Goal: Task Accomplishment & Management: Complete application form

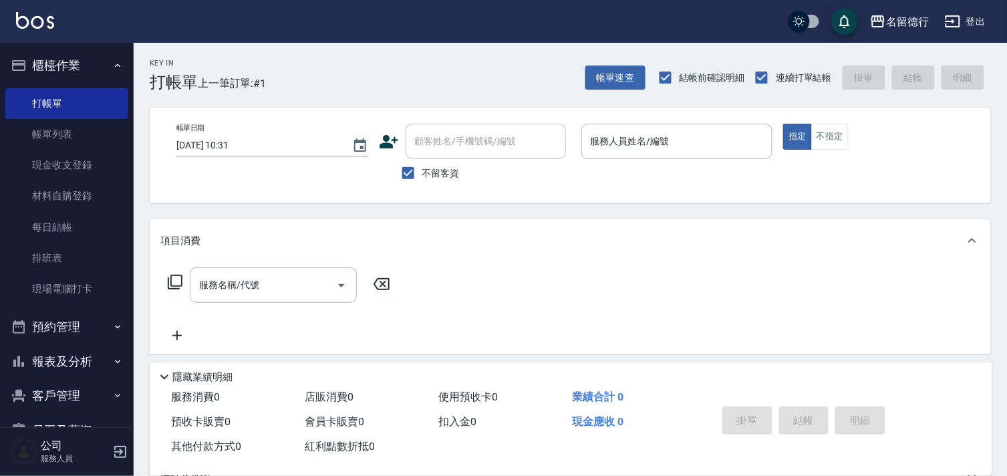
click at [381, 37] on div "名[PERSON_NAME]出" at bounding box center [503, 21] width 1007 height 43
click at [431, 104] on div "Key In 打帳單 上一筆訂單:#1 帳單速查 結帳前確認明細 連續打單結帳 掛單 結帳 明細 帳單日期 [DATE] 10:31 顧客姓名/手機號碼/編號…" at bounding box center [570, 331] width 873 height 577
click at [392, 74] on div "Key In 打帳單 上一筆訂單:#1 帳單速查 結帳前確認明細 連續打單結帳 掛單 結帳 明細" at bounding box center [562, 67] width 857 height 49
click at [441, 22] on div "名[PERSON_NAME]出" at bounding box center [503, 21] width 1007 height 43
click at [444, 28] on div "名[PERSON_NAME]出" at bounding box center [503, 21] width 1007 height 43
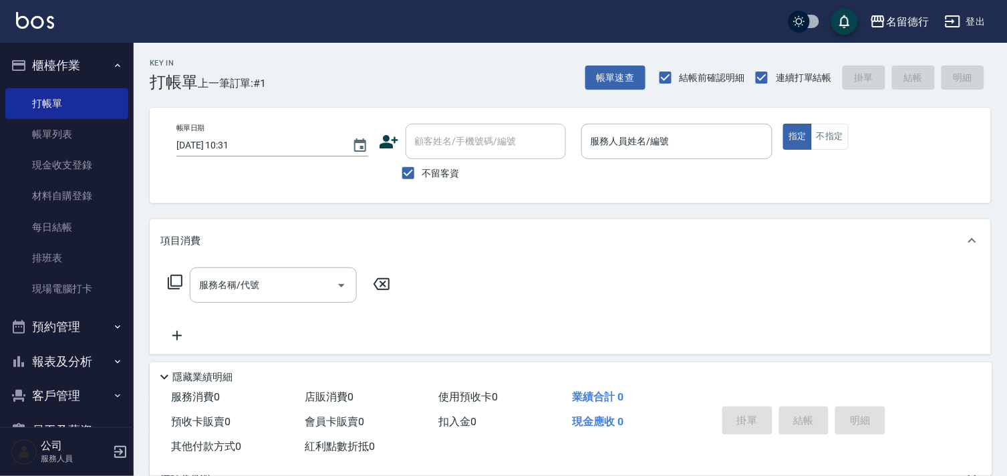
click at [421, 44] on div "Key In 打帳單 上一筆訂單:#1 帳單速查 結帳前確認明細 連續打單結帳 掛單 結帳 明細" at bounding box center [562, 67] width 857 height 49
click at [417, 29] on div "名[PERSON_NAME]出" at bounding box center [503, 21] width 1007 height 43
click at [369, 45] on div "Key In 打帳單 上一筆訂單:#1 帳單速查 結帳前確認明細 連續打單結帳 掛單 結帳 明細" at bounding box center [562, 67] width 857 height 49
click at [67, 94] on link "打帳單" at bounding box center [66, 103] width 123 height 31
drag, startPoint x: 54, startPoint y: 131, endPoint x: 650, endPoint y: 318, distance: 624.5
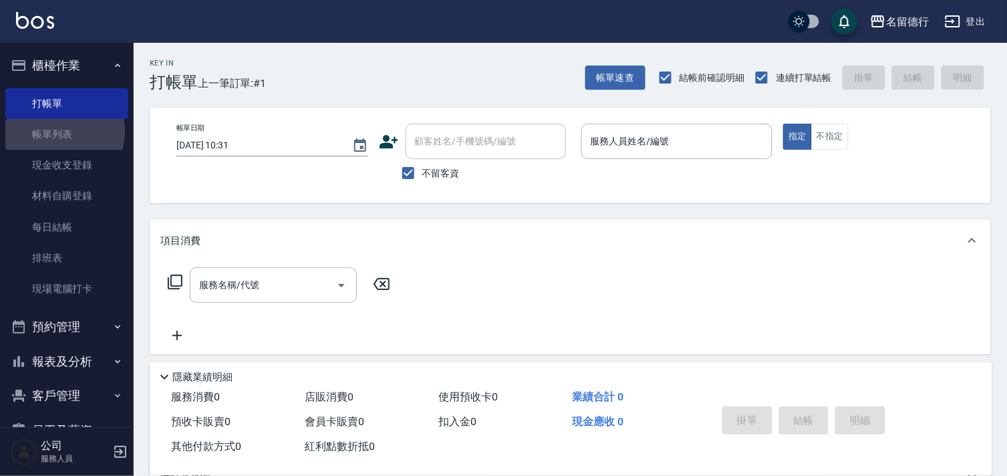
click at [54, 134] on link "帳單列表" at bounding box center [66, 134] width 123 height 31
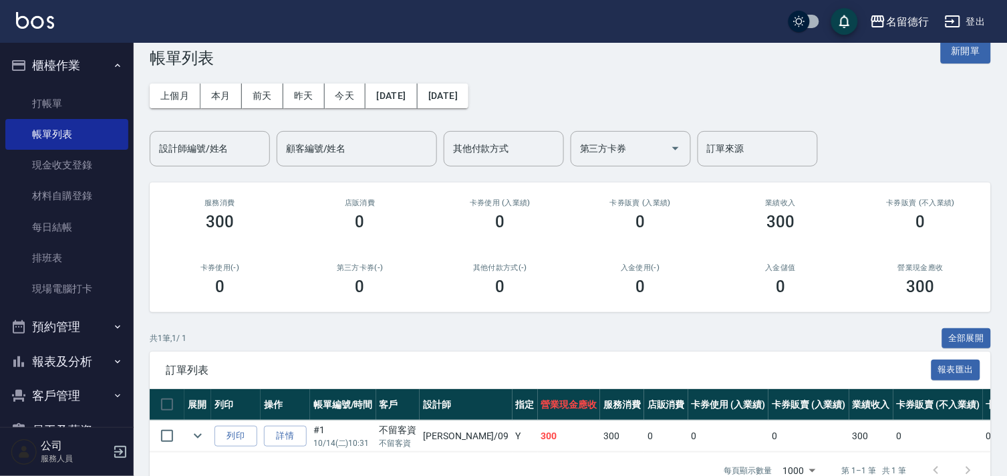
scroll to position [63, 0]
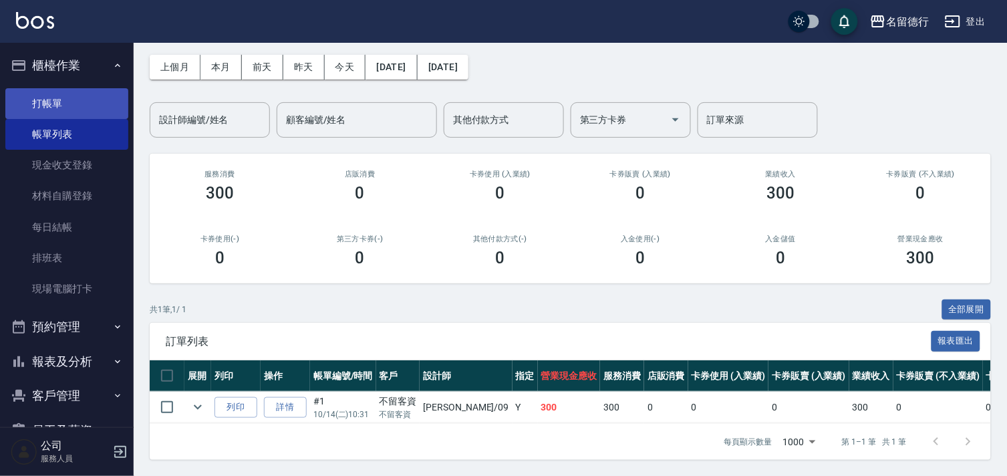
click at [58, 102] on link "打帳單" at bounding box center [66, 103] width 123 height 31
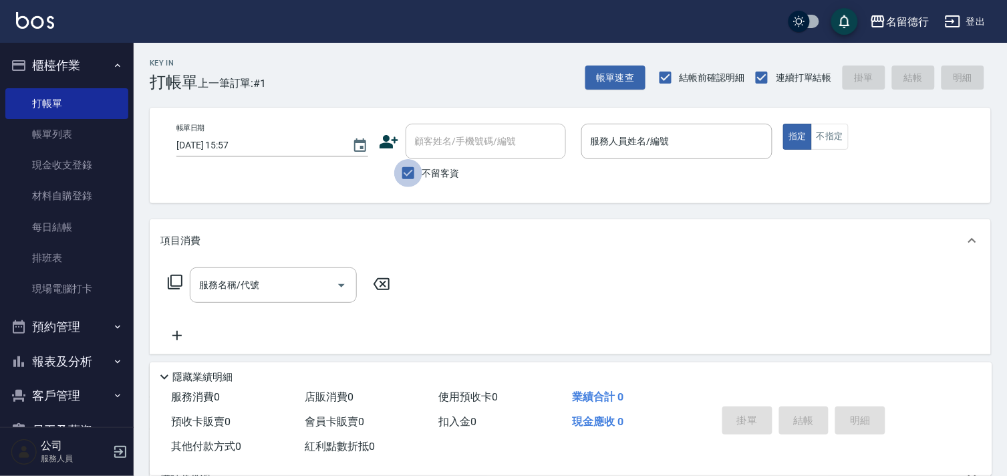
click at [409, 171] on input "不留客資" at bounding box center [408, 173] width 28 height 28
checkbox input "false"
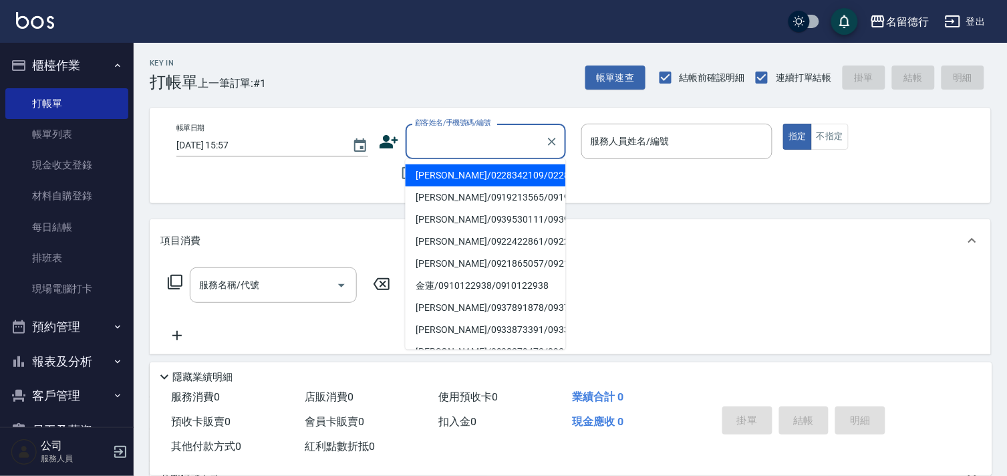
click at [418, 147] on input "顧客姓名/手機號碼/編號" at bounding box center [475, 141] width 128 height 23
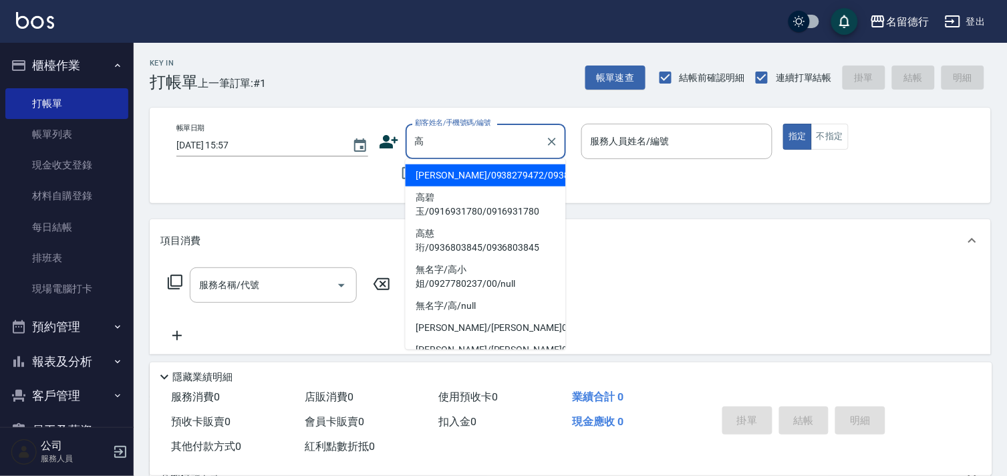
click at [433, 221] on li "高碧玉/0916931780/0916931780" at bounding box center [485, 204] width 160 height 36
type input "高碧玉/0916931780/0916931780"
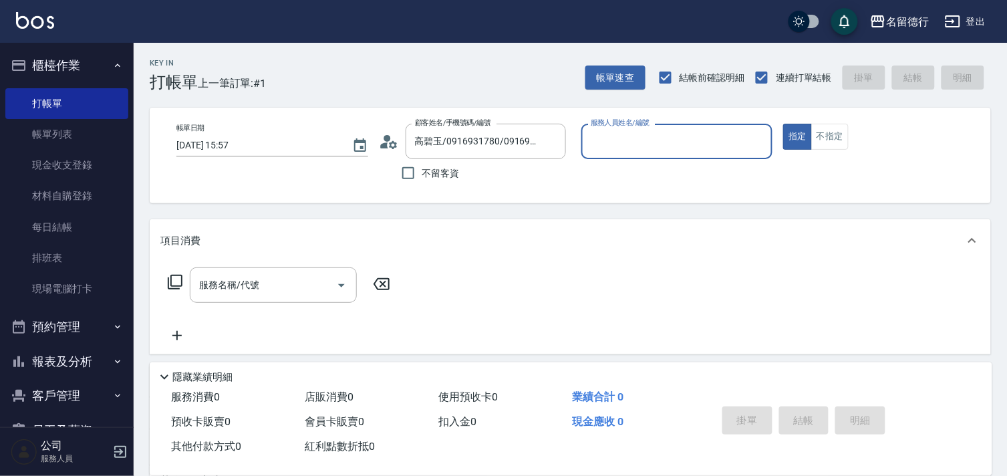
click at [624, 142] on input "服務人員姓名/編號" at bounding box center [677, 141] width 180 height 23
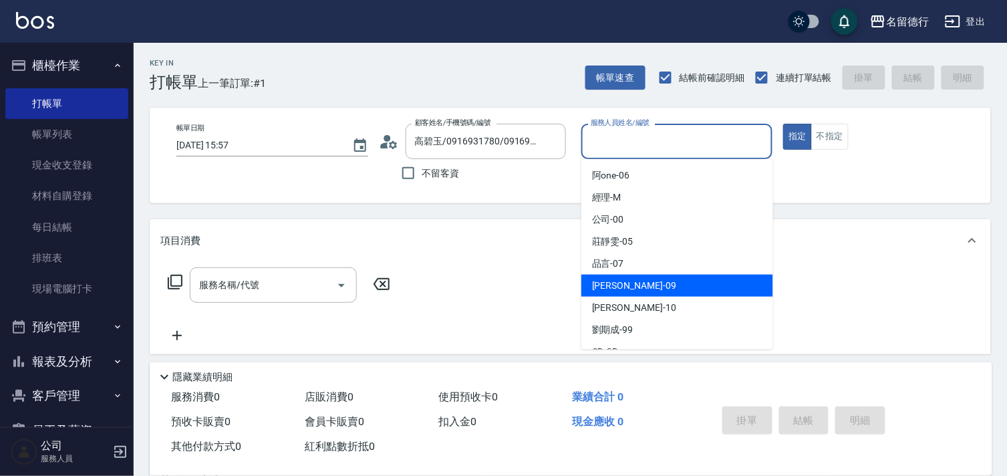
click at [598, 286] on span "[PERSON_NAME] -09" at bounding box center [634, 286] width 84 height 14
type input "[PERSON_NAME]-09"
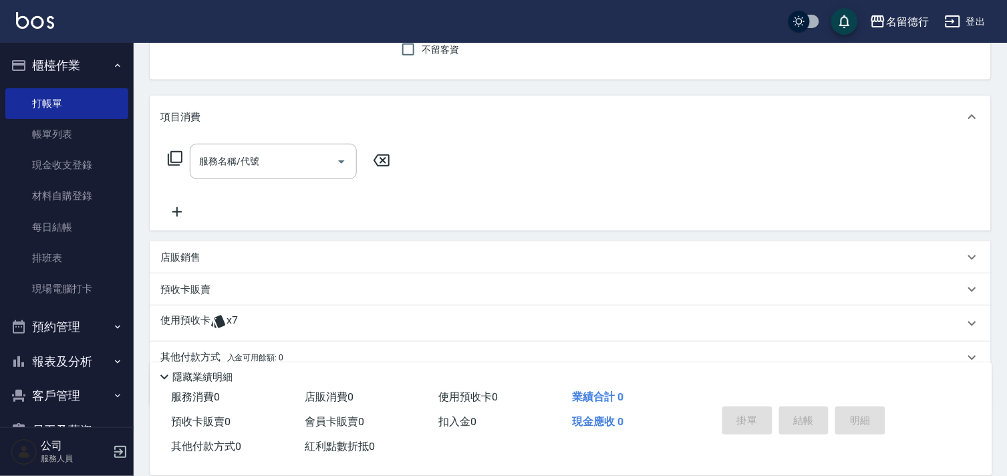
scroll to position [179, 0]
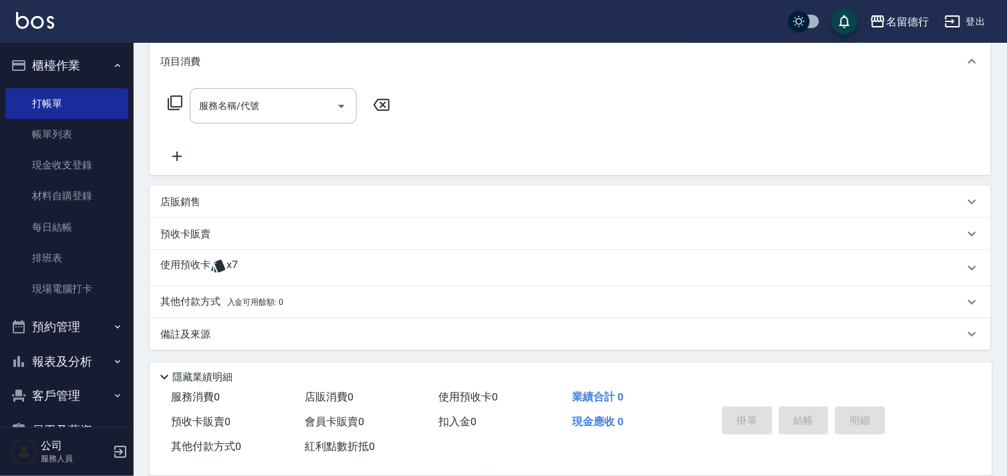
click at [185, 265] on p "使用預收卡" at bounding box center [185, 268] width 50 height 20
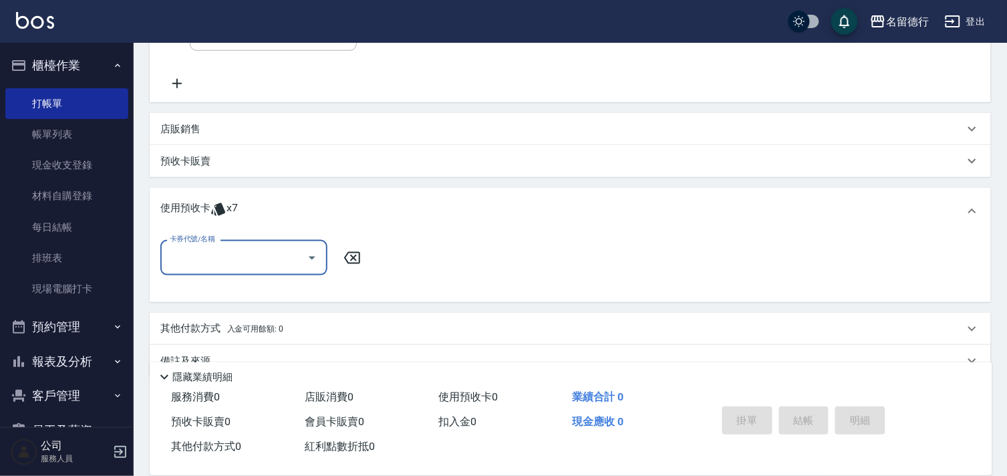
scroll to position [0, 0]
click at [208, 257] on input "卡券代號/名稱" at bounding box center [233, 257] width 135 height 23
click at [208, 286] on div "洗髮券售 剩餘7張" at bounding box center [243, 292] width 167 height 22
type input "洗髮券售"
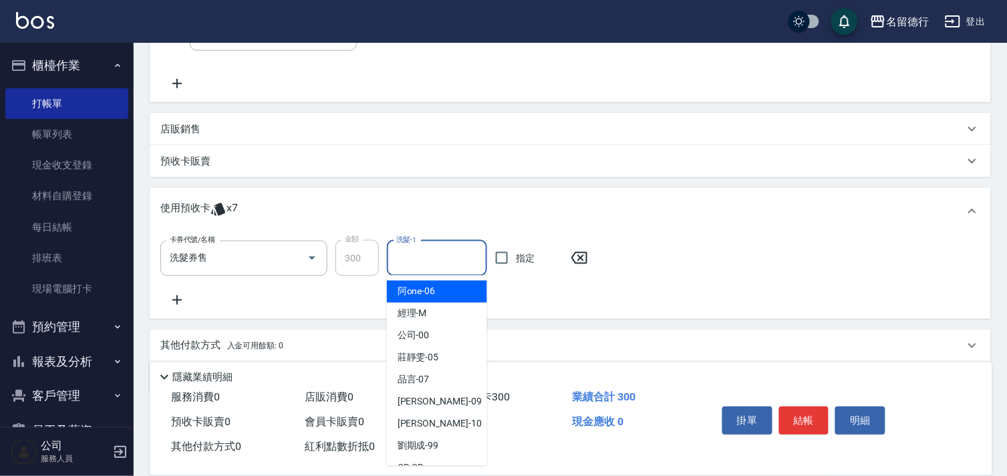
click at [409, 255] on input "洗髮-1" at bounding box center [437, 257] width 88 height 23
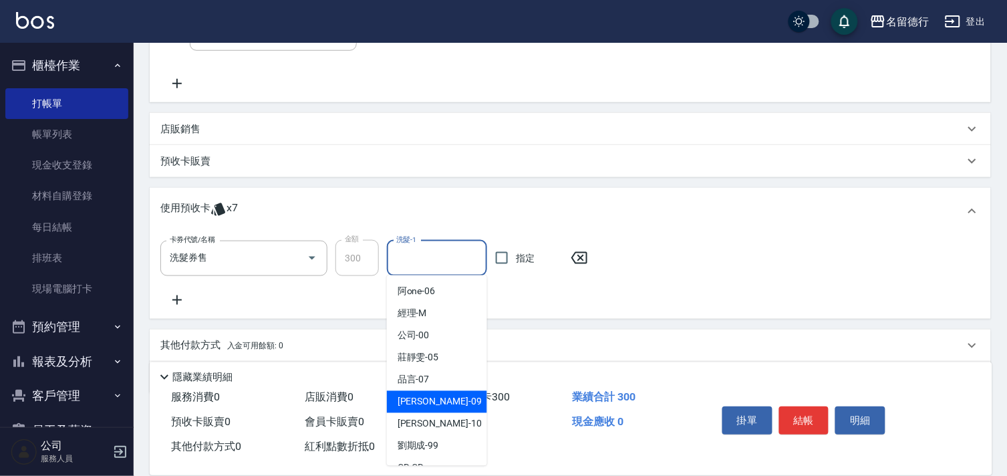
click at [419, 397] on span "[PERSON_NAME] -09" at bounding box center [439, 402] width 84 height 14
type input "[PERSON_NAME]-09"
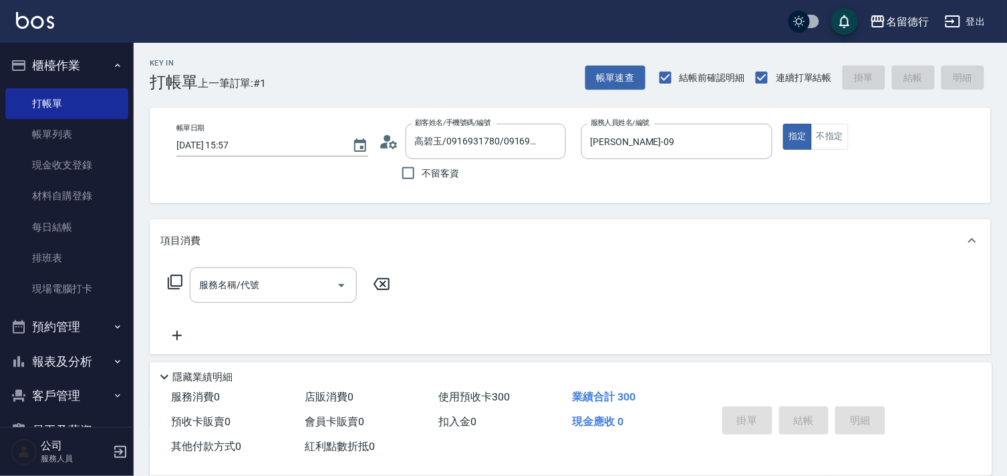
type input "[DATE] 15:58"
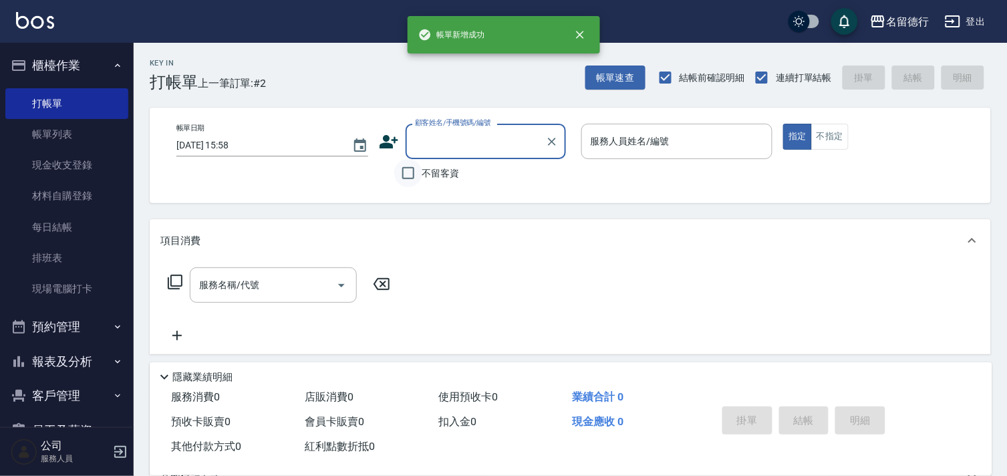
click at [403, 174] on input "不留客資" at bounding box center [408, 173] width 28 height 28
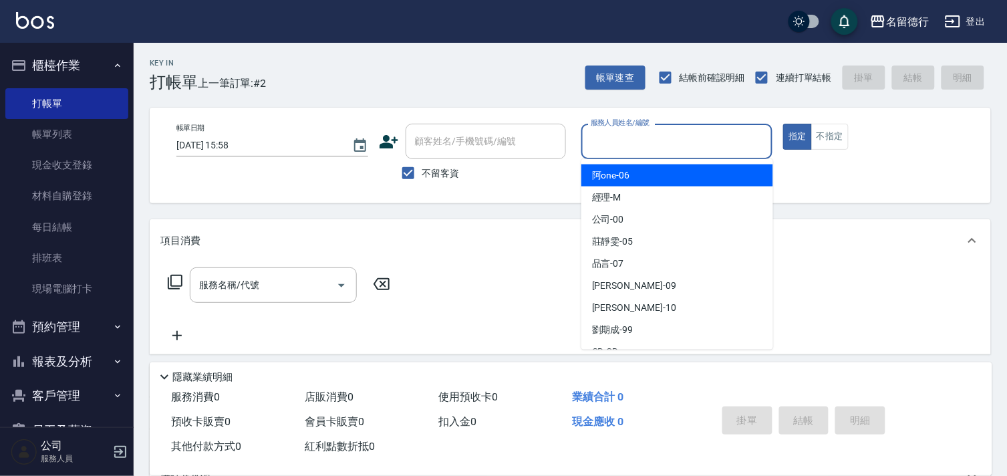
click at [615, 144] on input "服務人員姓名/編號" at bounding box center [677, 141] width 180 height 23
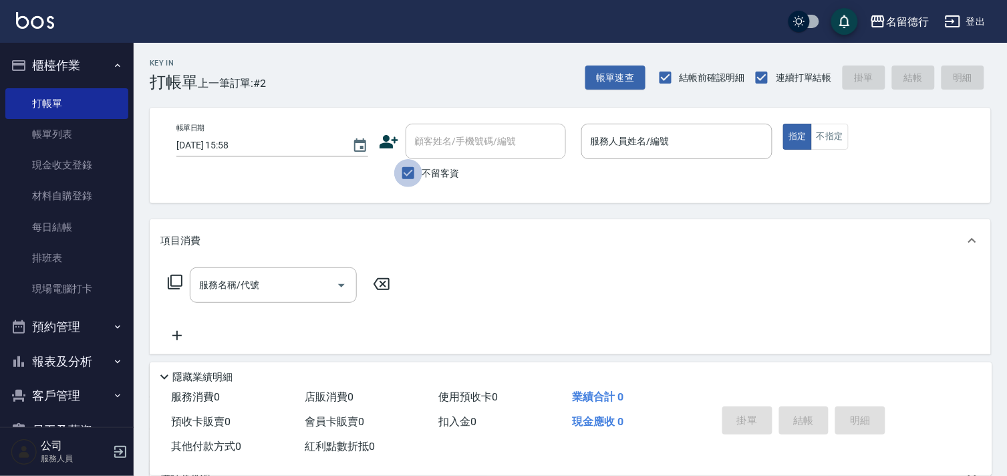
click at [405, 174] on input "不留客資" at bounding box center [408, 173] width 28 height 28
checkbox input "false"
click at [444, 143] on input "顧客姓名/手機號碼/編號" at bounding box center [475, 141] width 128 height 23
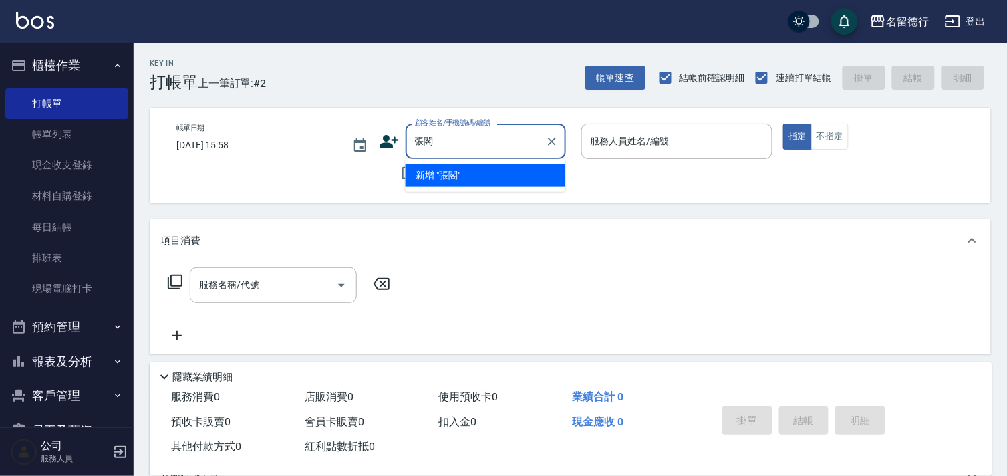
scroll to position [74, 0]
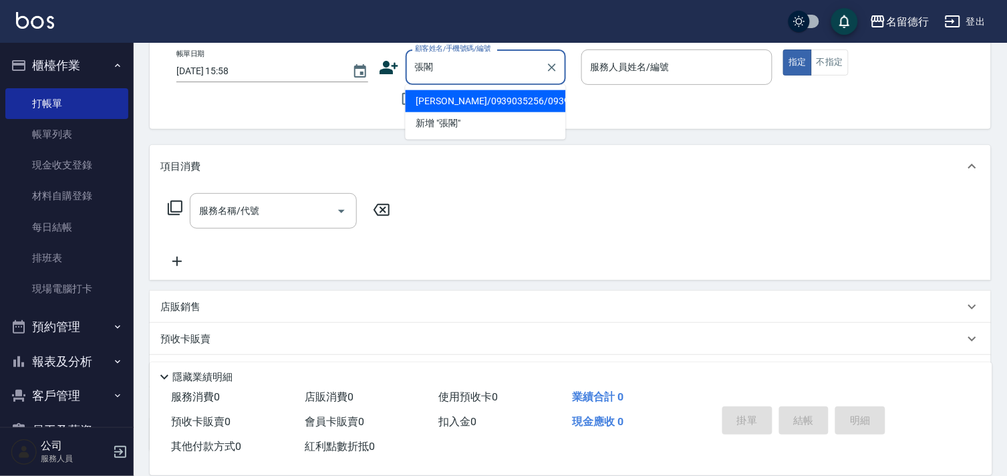
click at [448, 111] on li "[PERSON_NAME]/0939035256/0939035256" at bounding box center [485, 101] width 160 height 22
type input "[PERSON_NAME]/0939035256/0939035256"
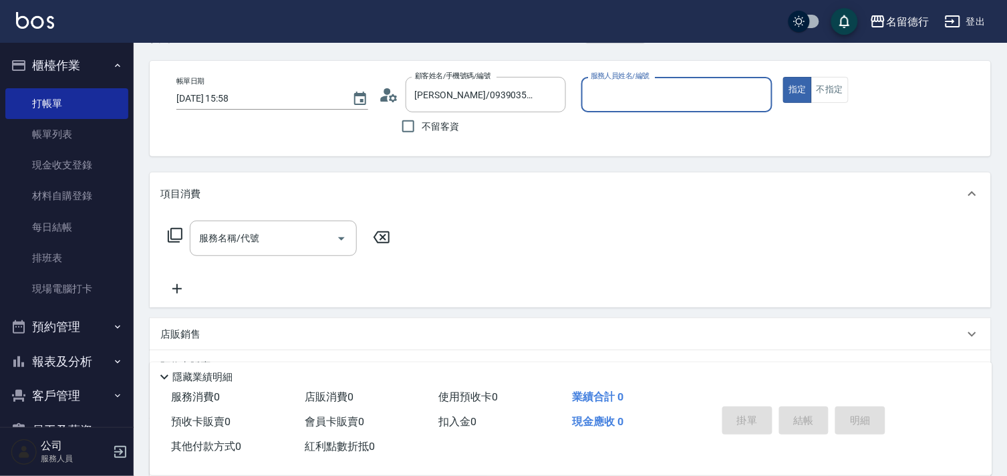
scroll to position [0, 0]
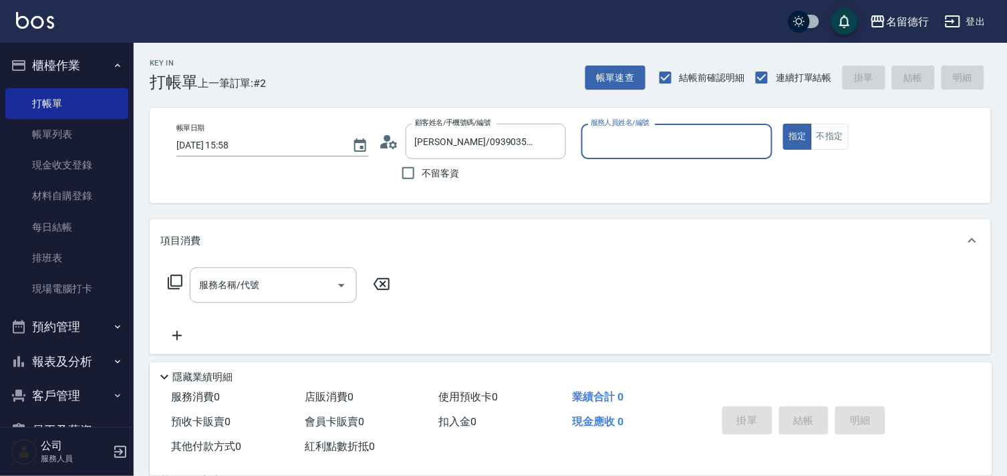
click at [602, 136] on input "服務人員姓名/編號" at bounding box center [677, 141] width 180 height 23
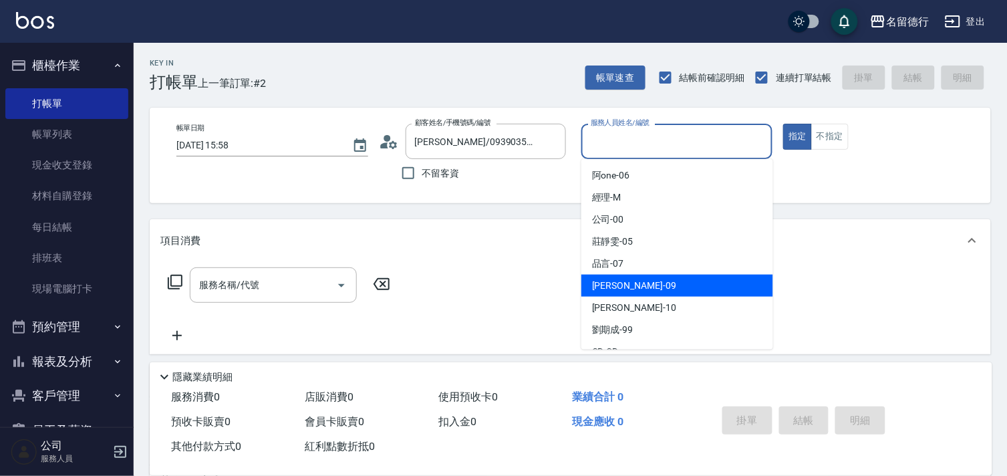
click at [611, 281] on span "[PERSON_NAME] -09" at bounding box center [634, 286] width 84 height 14
type input "[PERSON_NAME]-09"
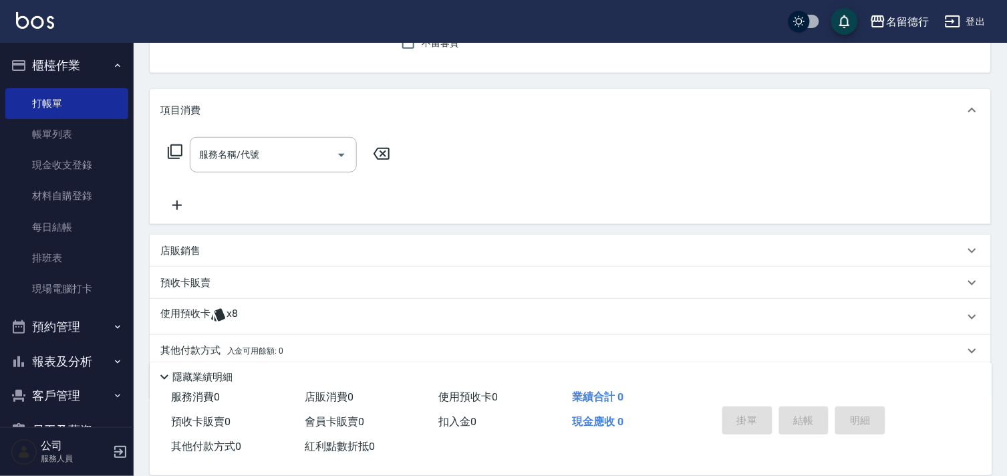
scroll to position [179, 0]
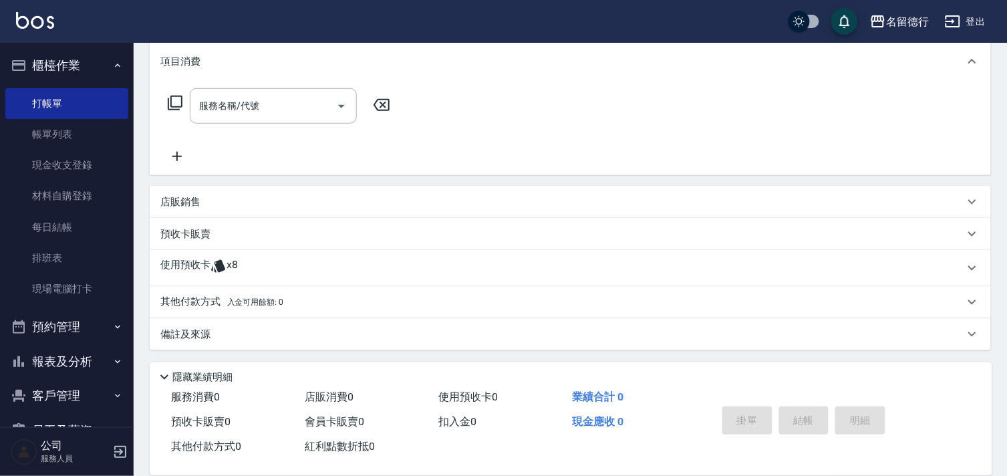
click at [185, 262] on p "使用預收卡" at bounding box center [185, 268] width 50 height 20
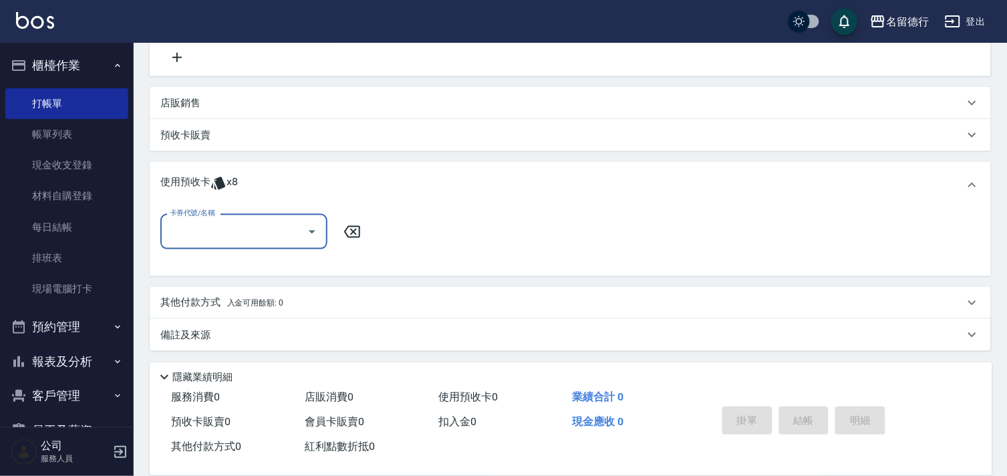
scroll to position [279, 0]
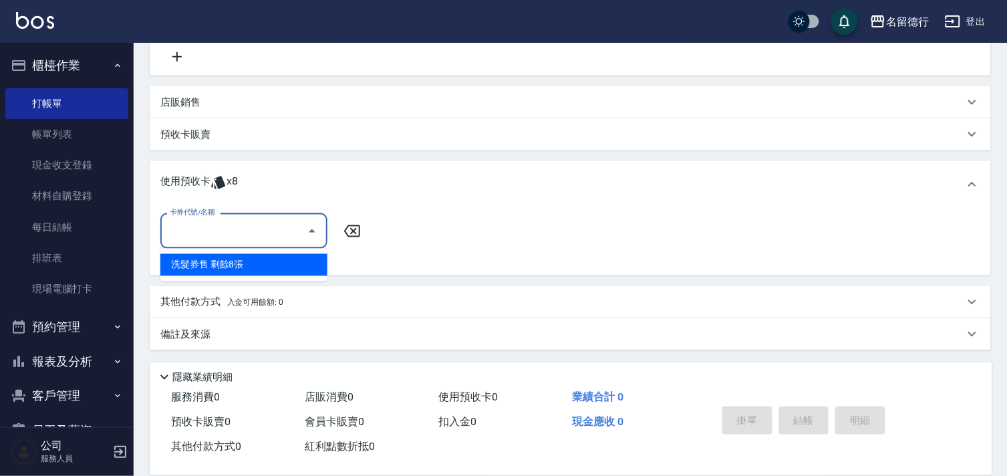
click at [222, 222] on input "卡券代號/名稱" at bounding box center [233, 230] width 135 height 23
click at [222, 271] on div "洗髮券售 剩餘8張" at bounding box center [243, 265] width 167 height 22
type input "洗髮券售"
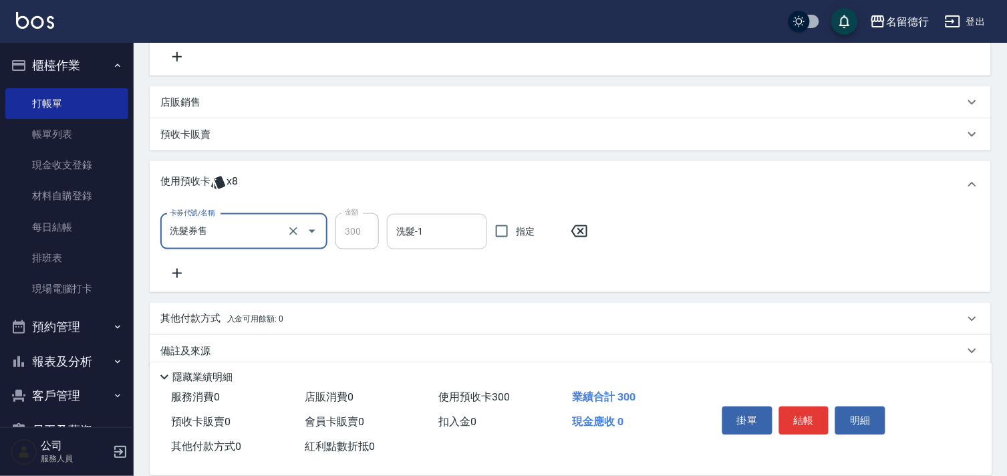
click at [427, 237] on input "洗髮-1" at bounding box center [437, 231] width 88 height 23
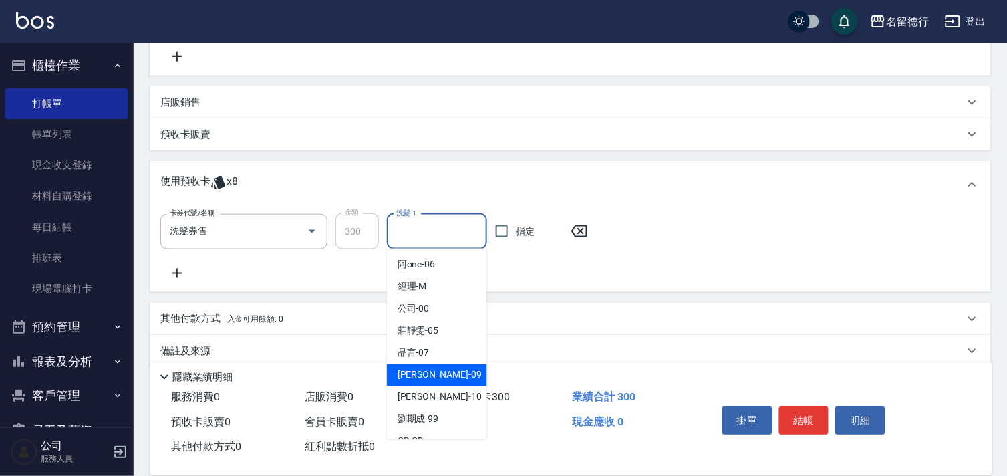
click at [412, 373] on span "[PERSON_NAME] -09" at bounding box center [439, 375] width 84 height 14
type input "[PERSON_NAME]-09"
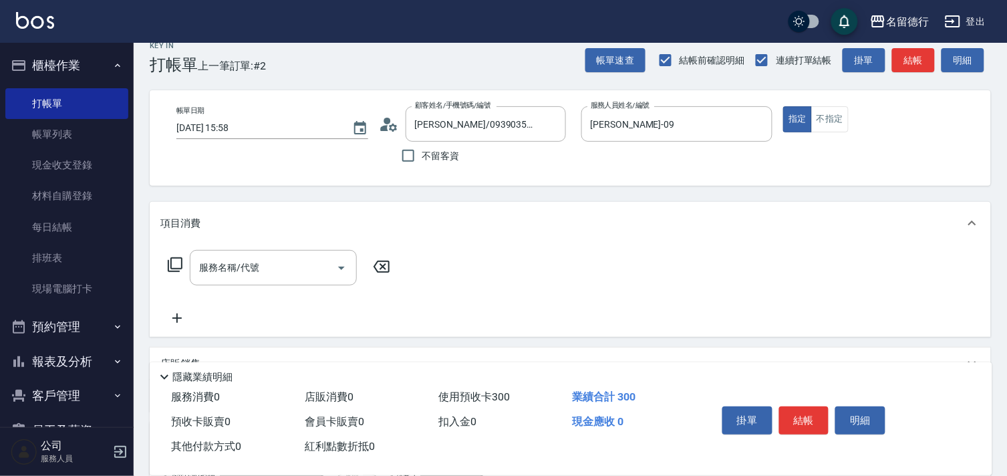
scroll to position [0, 0]
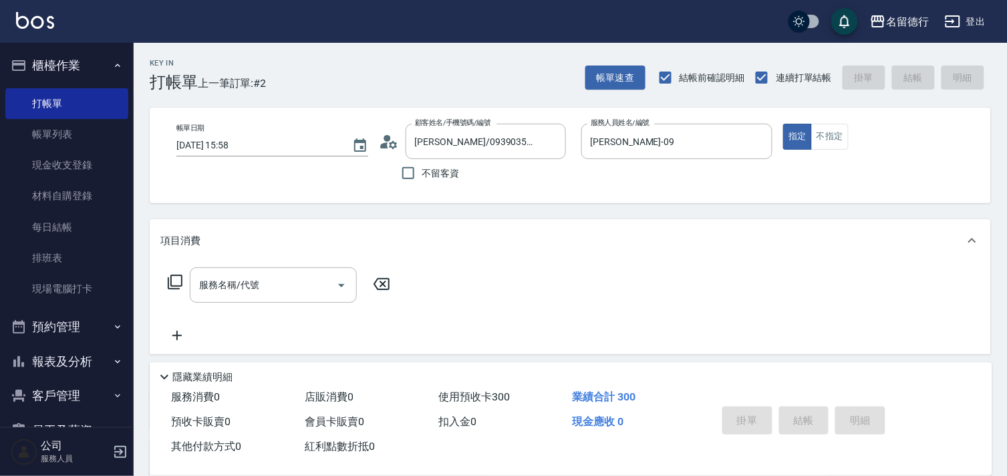
type input "[DATE] 15:59"
